Goal: Task Accomplishment & Management: Use online tool/utility

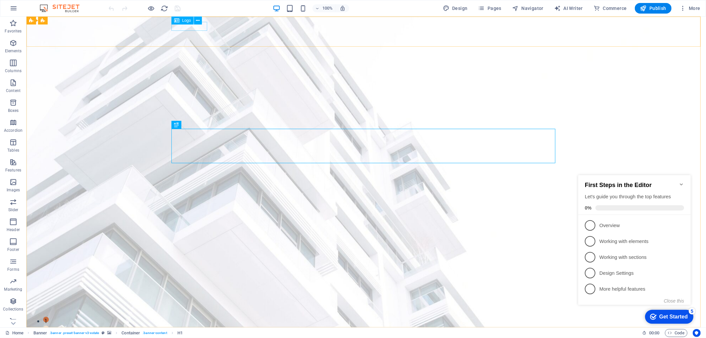
click at [202, 24] on div "Logo" at bounding box center [188, 21] width 35 height 8
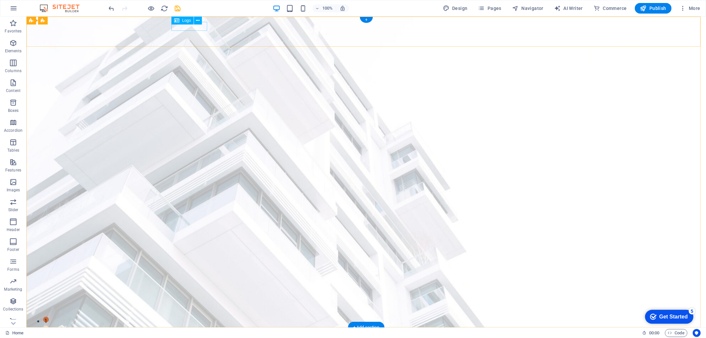
click at [199, 332] on div at bounding box center [366, 336] width 384 height 9
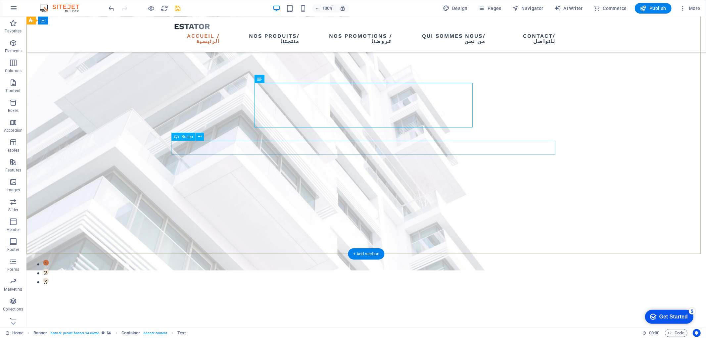
scroll to position [73, 0]
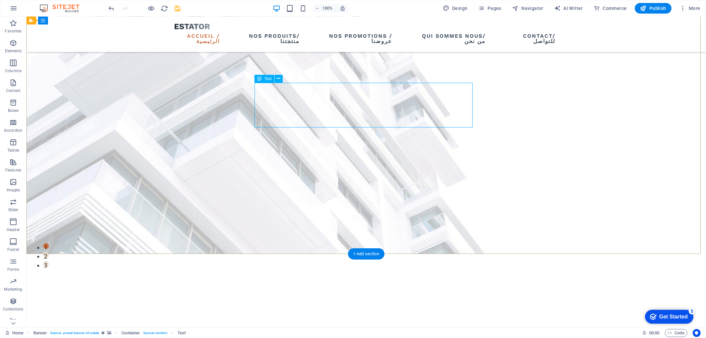
click at [183, 253] on div "Toujours disponibles pour vous accompagner. Chez AJC ASSURANCES, le conseil est…" at bounding box center [365, 337] width 679 height 169
